Goal: Task Accomplishment & Management: Use online tool/utility

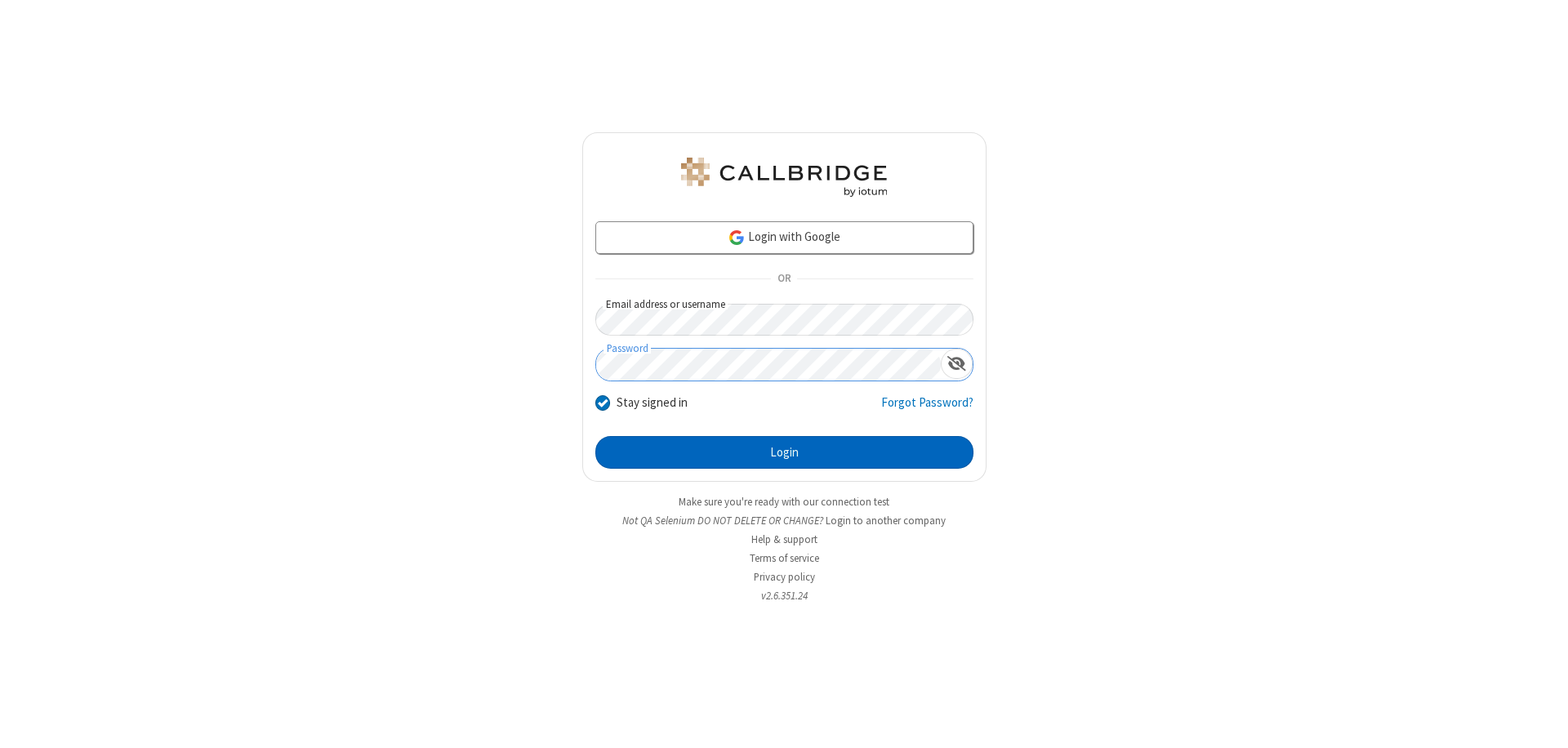
click at [784, 453] on button "Login" at bounding box center [784, 452] width 378 height 33
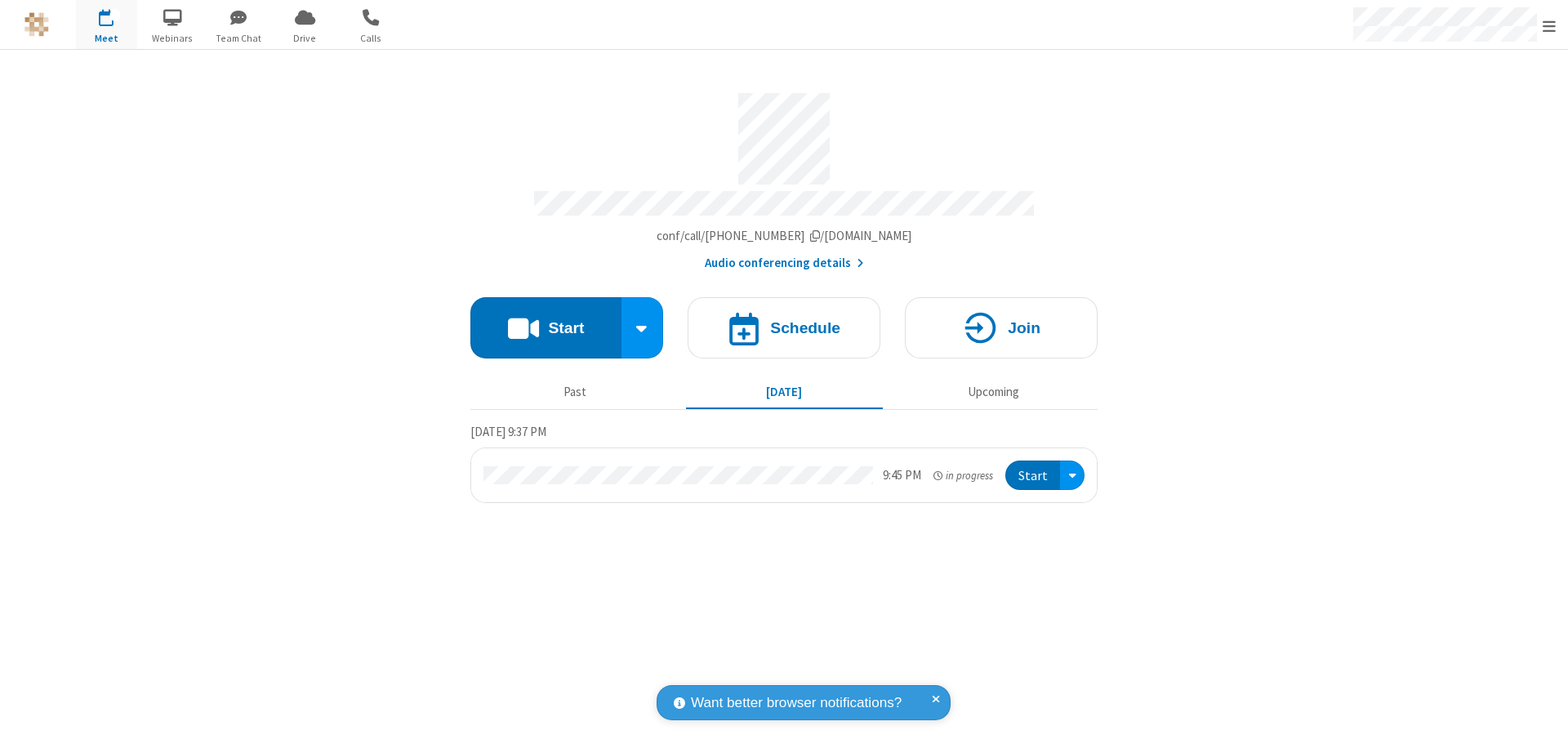
click at [546, 320] on button "Start" at bounding box center [546, 328] width 151 height 61
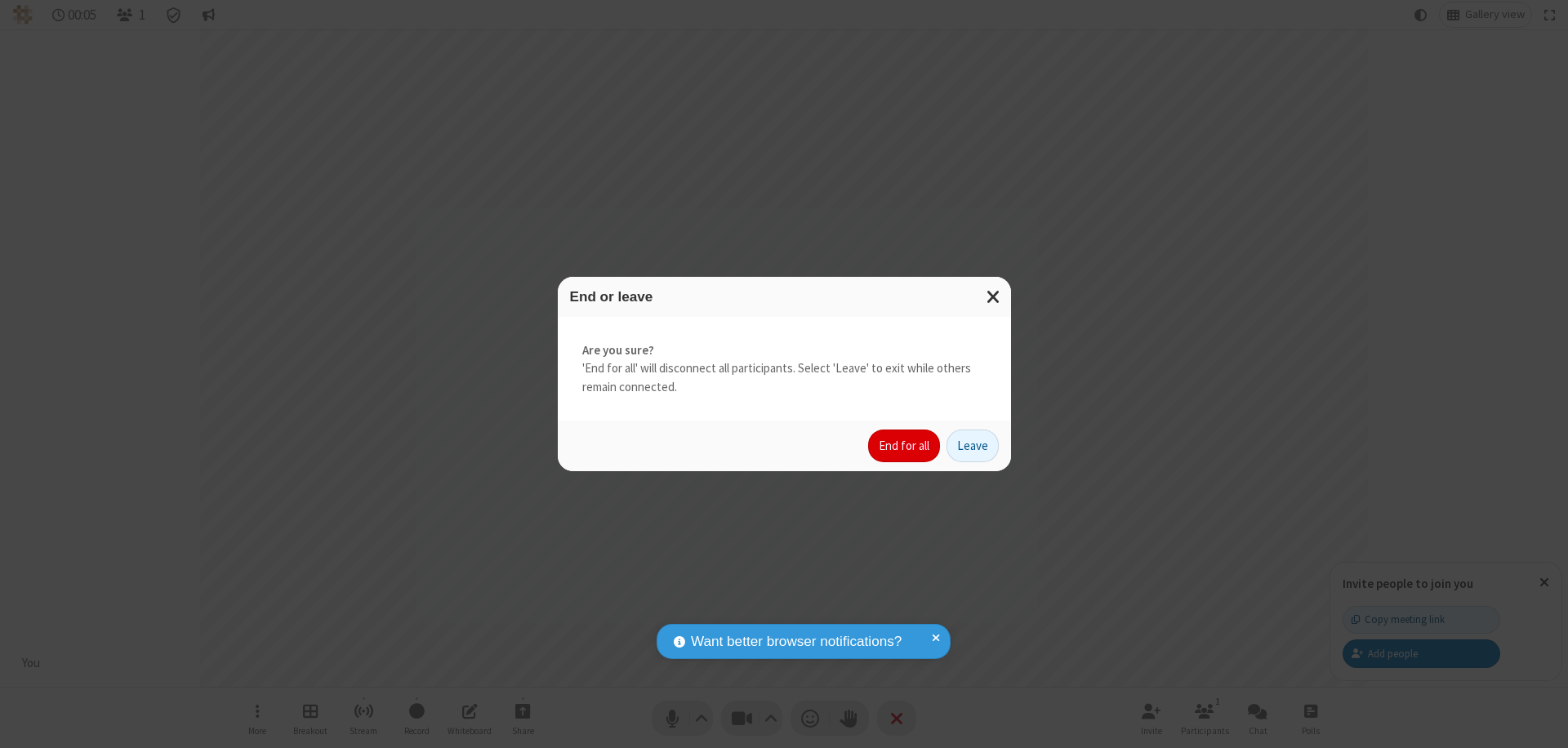
click at [904, 446] on button "End for all" at bounding box center [903, 446] width 72 height 33
